Goal: Check status

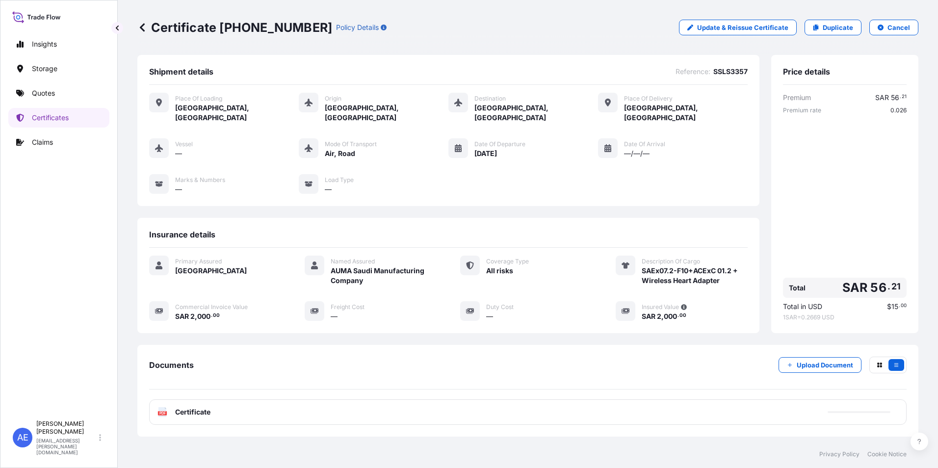
scroll to position [48, 0]
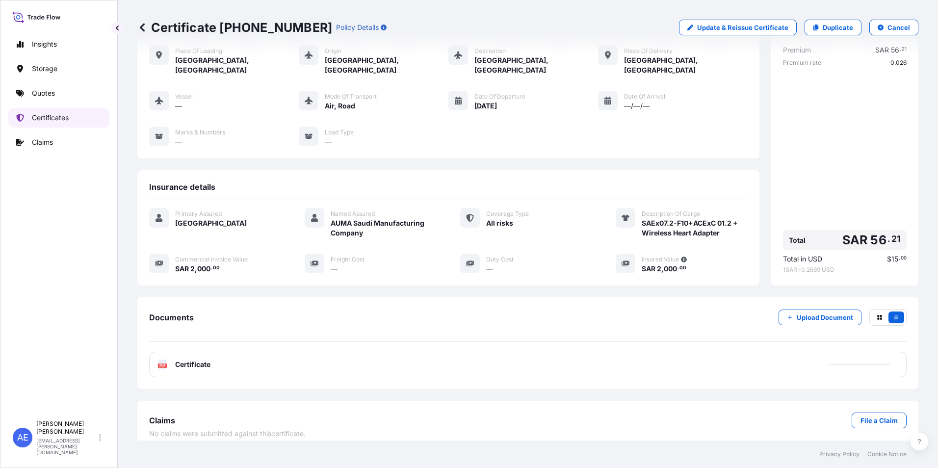
click at [46, 119] on p "Certificates" at bounding box center [50, 118] width 37 height 10
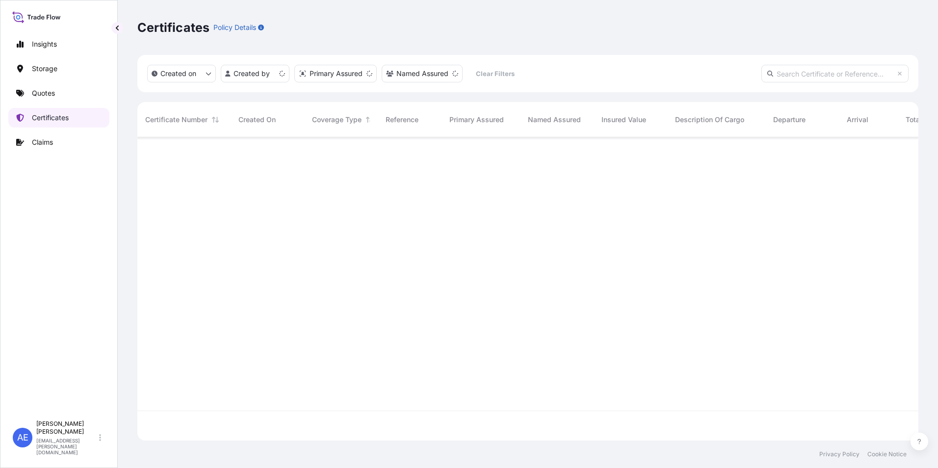
scroll to position [301, 774]
click at [808, 72] on input "text" at bounding box center [834, 74] width 147 height 18
paste input "SSLS3255"
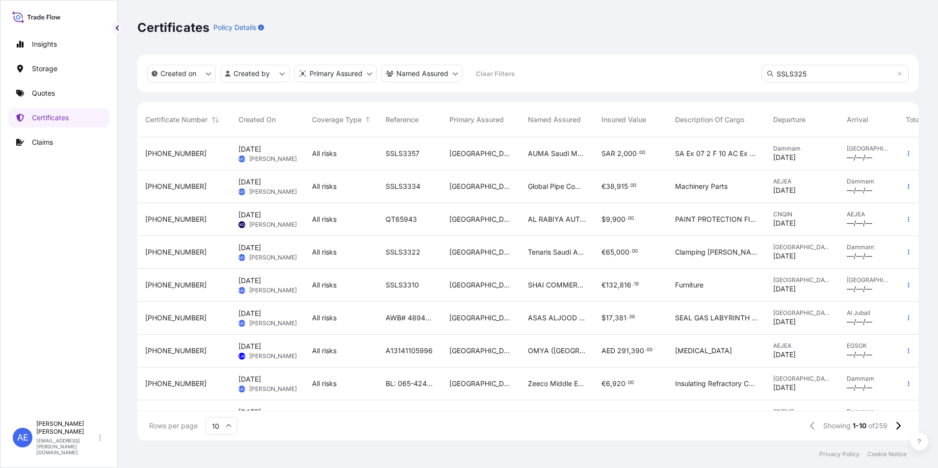
type input "SSLS3255"
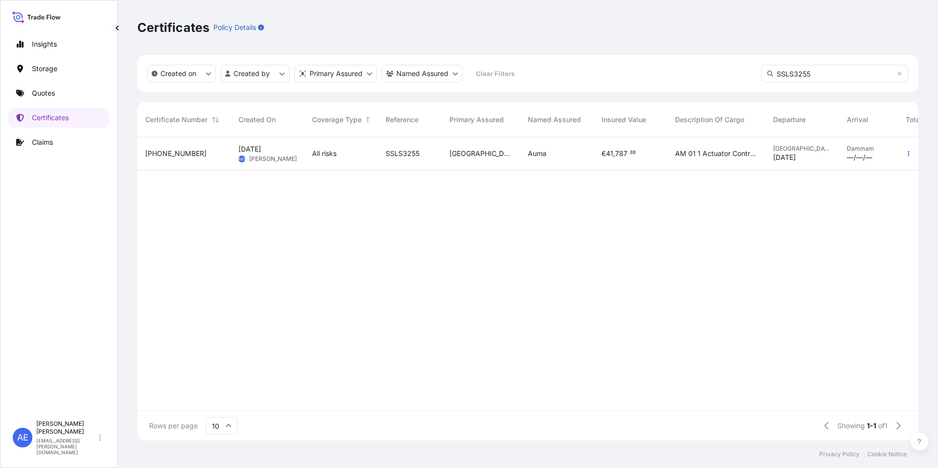
scroll to position [0, 58]
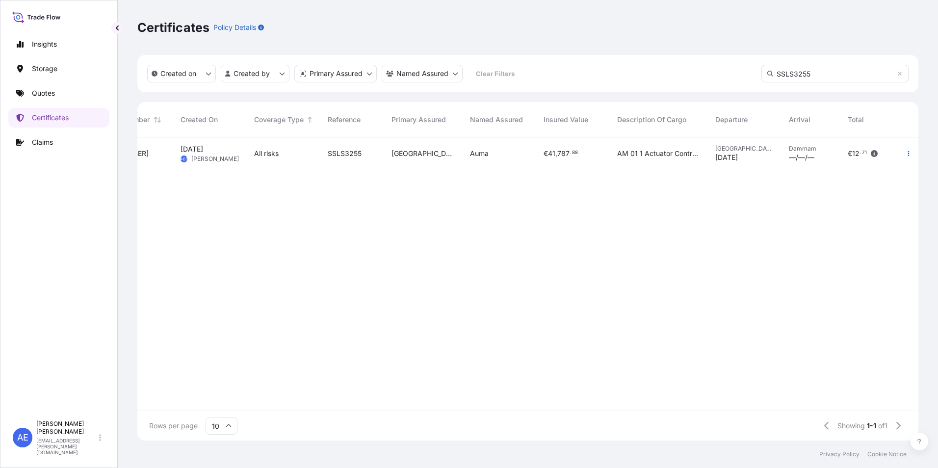
click at [828, 67] on input "SSLS3255" at bounding box center [834, 74] width 147 height 18
drag, startPoint x: 827, startPoint y: 70, endPoint x: 0, endPoint y: 157, distance: 831.8
click at [234, 146] on div "Created on Created by Primary Assured Named Assured Clear Filters SSLS3255 Cert…" at bounding box center [527, 248] width 781 height 386
paste input "SSLS3273"
type input "SSLS3273"
